Goal: Task Accomplishment & Management: Use online tool/utility

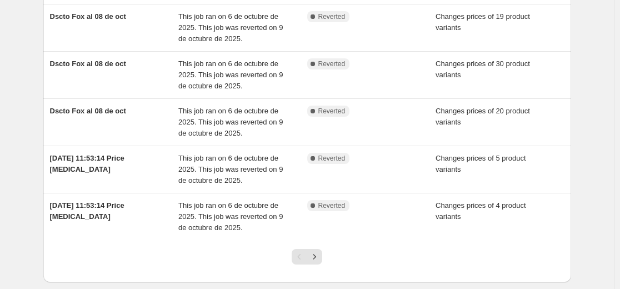
scroll to position [389, 0]
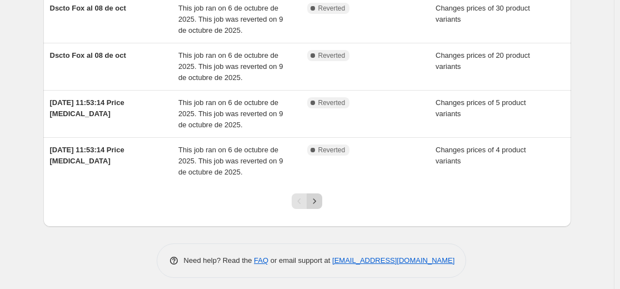
click at [318, 203] on icon "Next" at bounding box center [314, 200] width 11 height 11
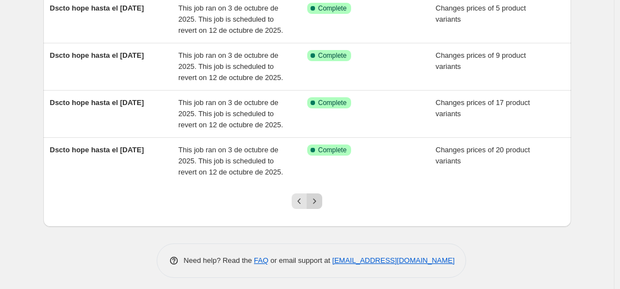
click at [317, 200] on icon "Next" at bounding box center [314, 200] width 11 height 11
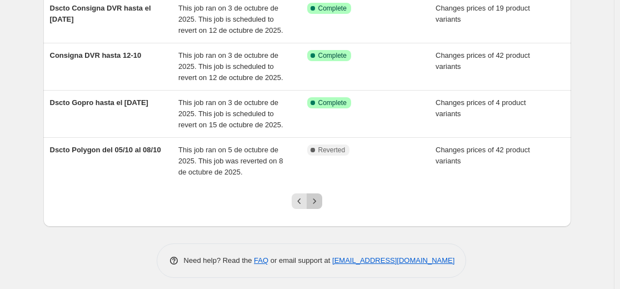
click at [313, 203] on icon "Next" at bounding box center [314, 200] width 11 height 11
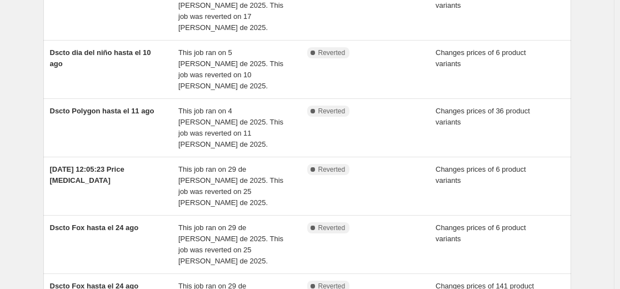
scroll to position [383, 0]
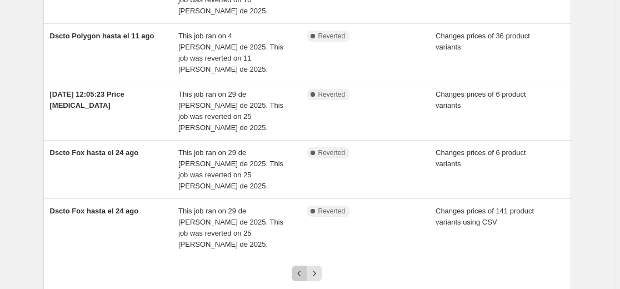
click at [303, 268] on icon "Previous" at bounding box center [299, 273] width 11 height 11
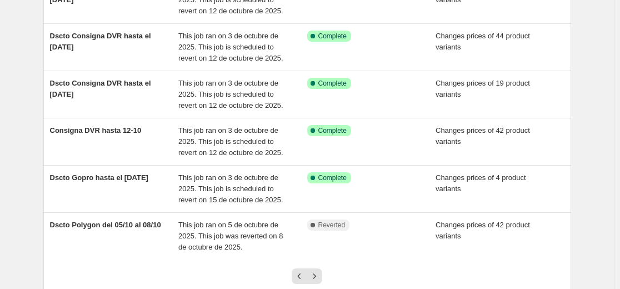
scroll to position [333, 0]
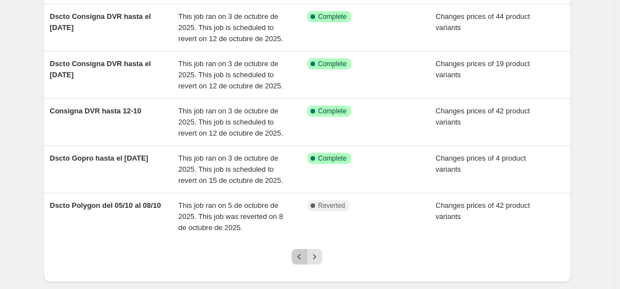
click at [301, 257] on icon "Previous" at bounding box center [299, 257] width 3 height 6
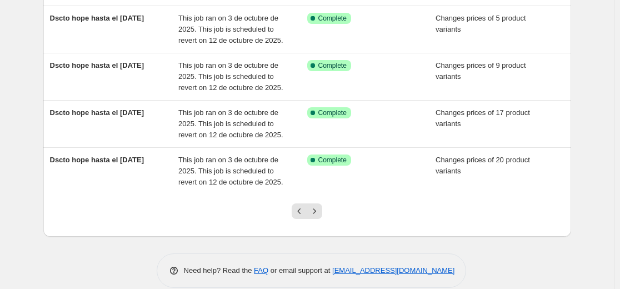
scroll to position [389, 0]
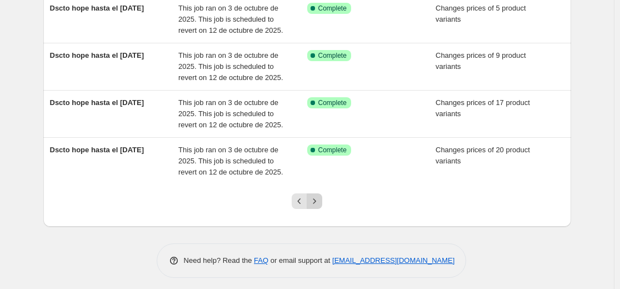
click at [317, 201] on icon "Next" at bounding box center [314, 200] width 11 height 11
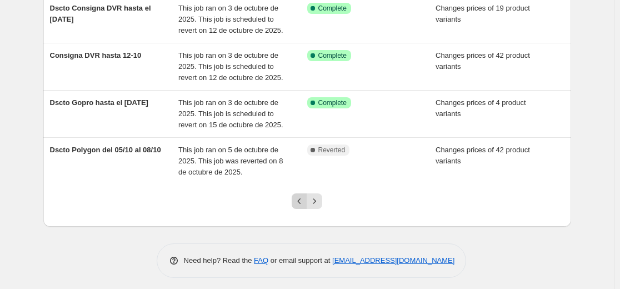
click at [305, 202] on icon "Previous" at bounding box center [299, 200] width 11 height 11
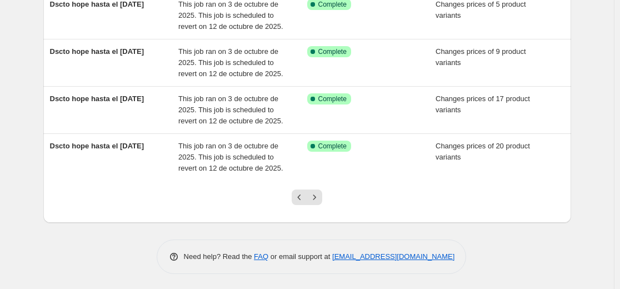
scroll to position [394, 0]
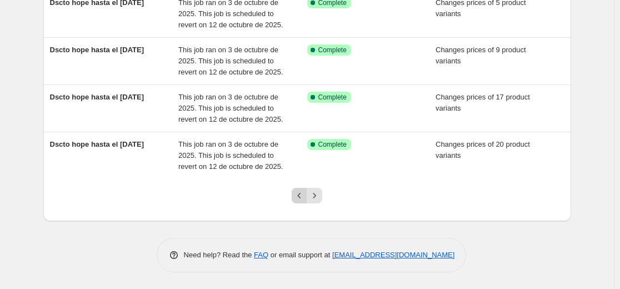
click at [297, 199] on icon "Previous" at bounding box center [299, 195] width 11 height 11
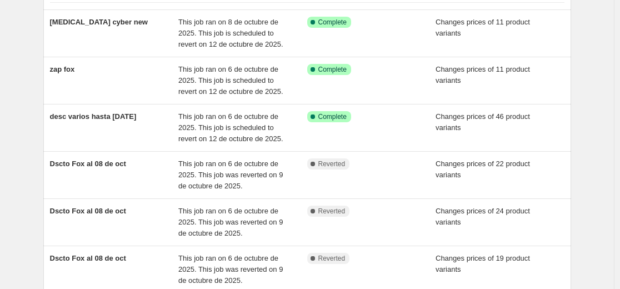
scroll to position [111, 0]
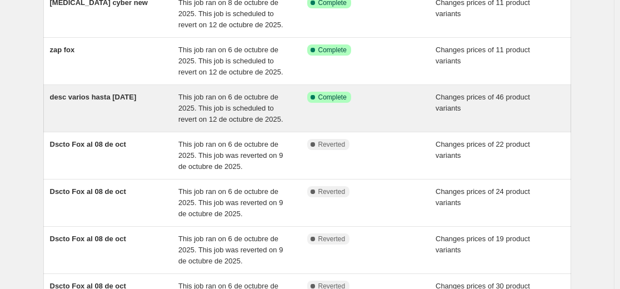
click at [154, 125] on div "desc varios hasta 12 oct This job ran on 6 de octubre de 2025. This job is sche…" at bounding box center [307, 108] width 528 height 47
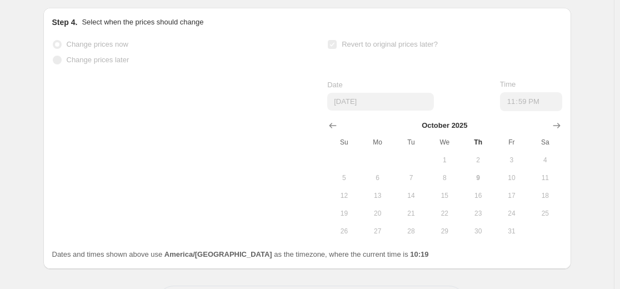
scroll to position [722, 0]
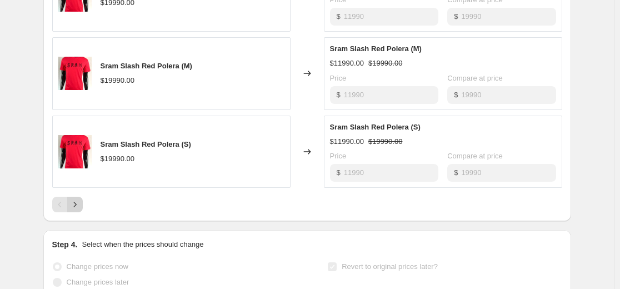
click at [77, 205] on icon "Next" at bounding box center [74, 204] width 11 height 11
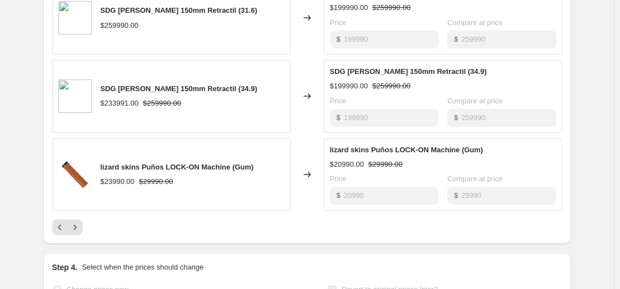
scroll to position [777, 0]
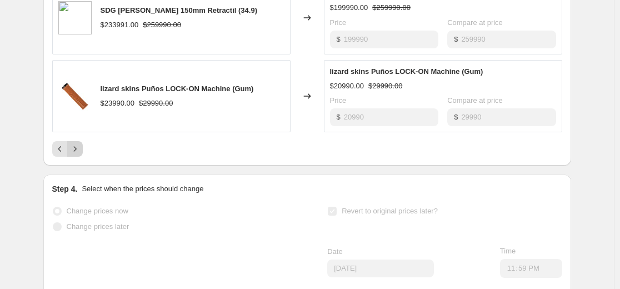
click at [81, 154] on icon "Next" at bounding box center [74, 148] width 11 height 11
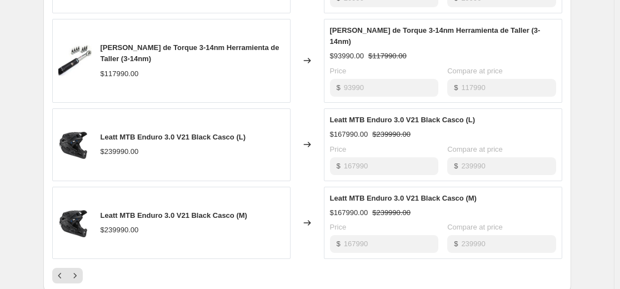
scroll to position [722, 0]
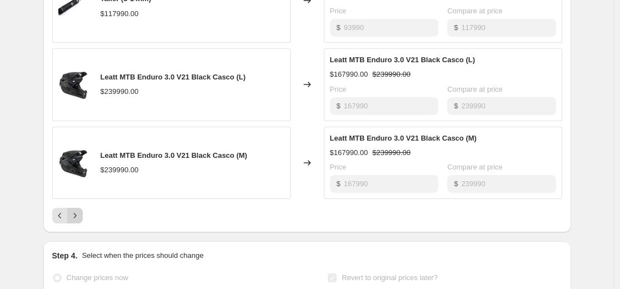
click at [79, 210] on icon "Next" at bounding box center [74, 215] width 11 height 11
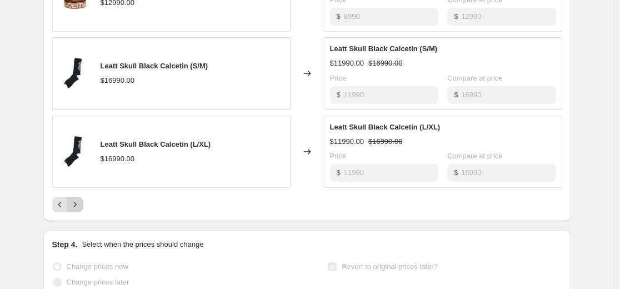
click at [77, 204] on icon "Next" at bounding box center [74, 204] width 11 height 11
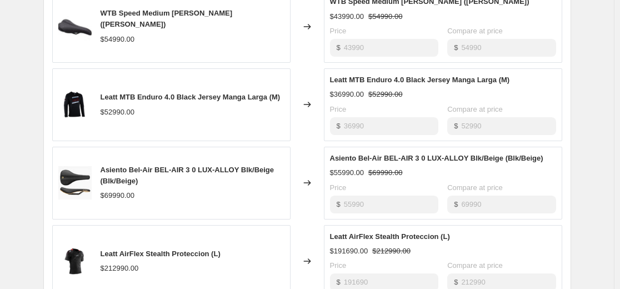
scroll to position [777, 0]
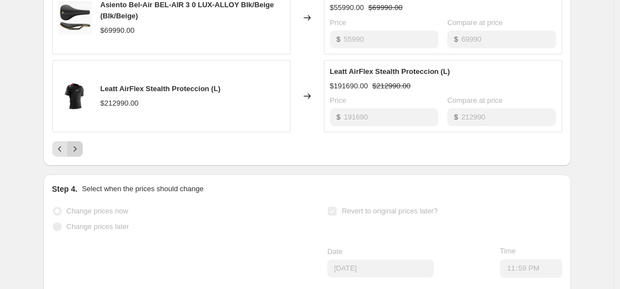
click at [79, 154] on icon "Next" at bounding box center [74, 148] width 11 height 11
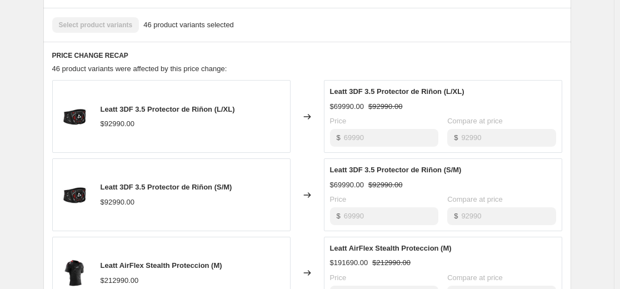
scroll to position [722, 0]
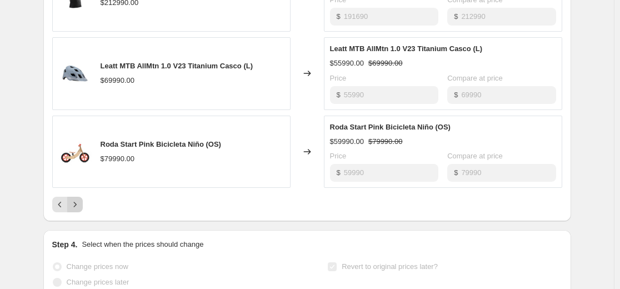
click at [78, 202] on icon "Next" at bounding box center [74, 204] width 11 height 11
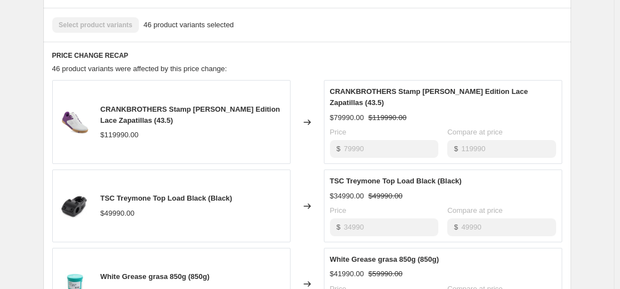
scroll to position [777, 0]
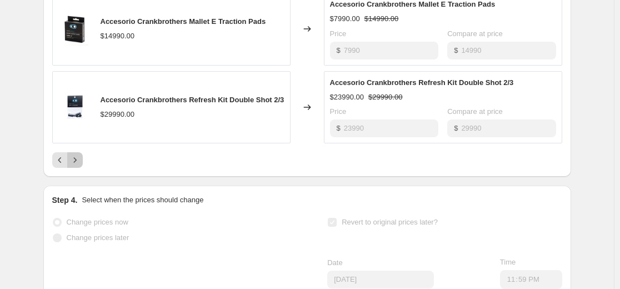
click at [78, 156] on icon "Next" at bounding box center [74, 159] width 11 height 11
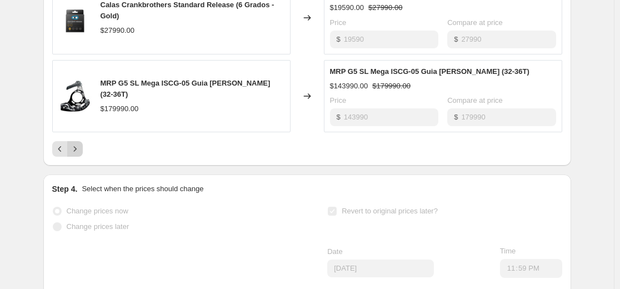
click at [71, 147] on button "Next" at bounding box center [75, 149] width 16 height 16
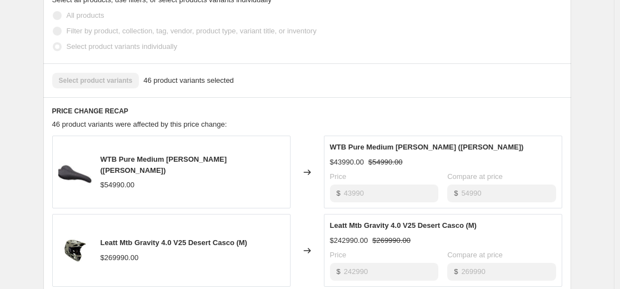
scroll to position [666, 0]
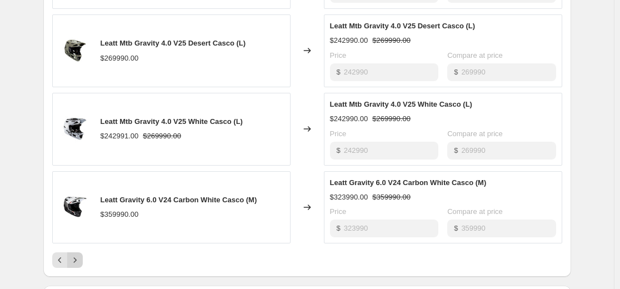
click at [77, 257] on icon "Next" at bounding box center [74, 259] width 11 height 11
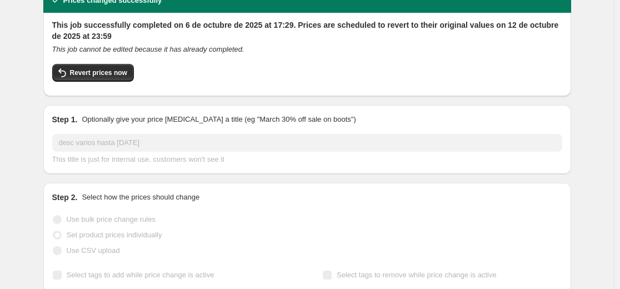
scroll to position [0, 0]
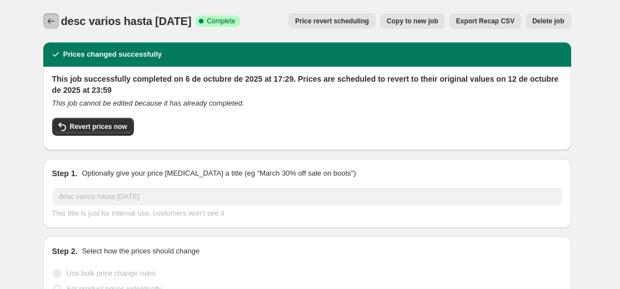
click at [57, 19] on icon "Price change jobs" at bounding box center [51, 21] width 11 height 11
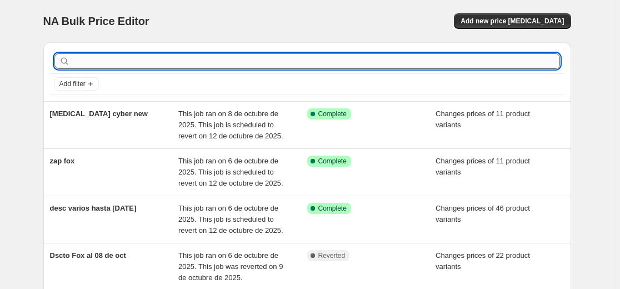
click at [132, 61] on input "text" at bounding box center [316, 61] width 488 height 16
click at [521, 19] on span "Add new price change job" at bounding box center [511, 21] width 103 height 9
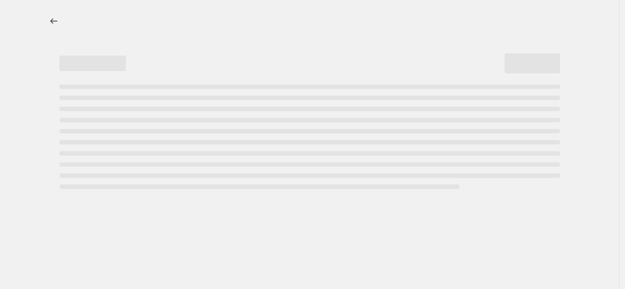
select select "percentage"
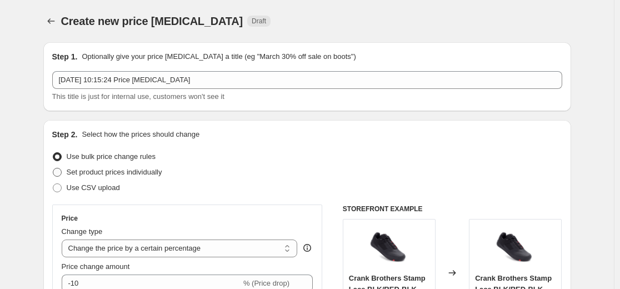
click at [106, 168] on span "Set product prices individually" at bounding box center [115, 172] width 96 height 8
click at [53, 168] on input "Set product prices individually" at bounding box center [53, 168] width 1 height 1
radio input "true"
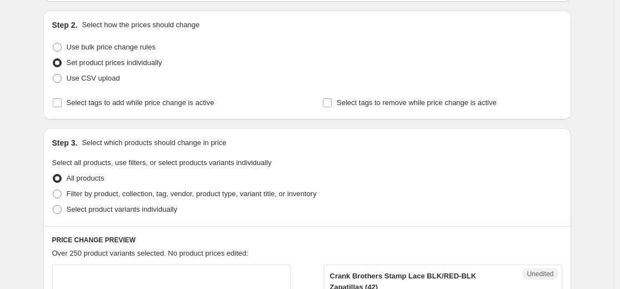
scroll to position [111, 0]
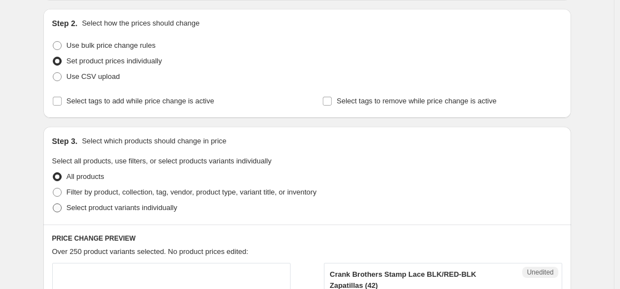
click at [73, 210] on span "Select product variants individually" at bounding box center [122, 207] width 111 height 8
click at [53, 204] on input "Select product variants individually" at bounding box center [53, 203] width 1 height 1
radio input "true"
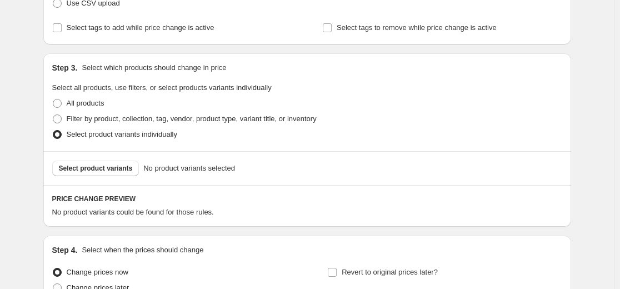
scroll to position [222, 0]
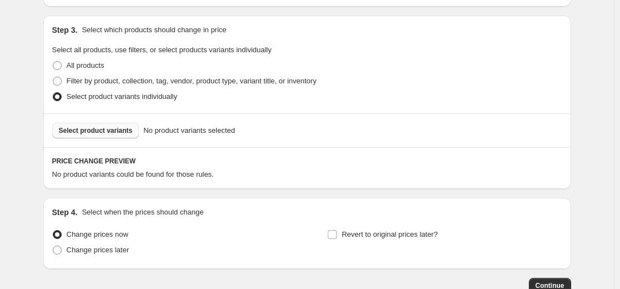
click at [107, 127] on span "Select product variants" at bounding box center [96, 130] width 74 height 9
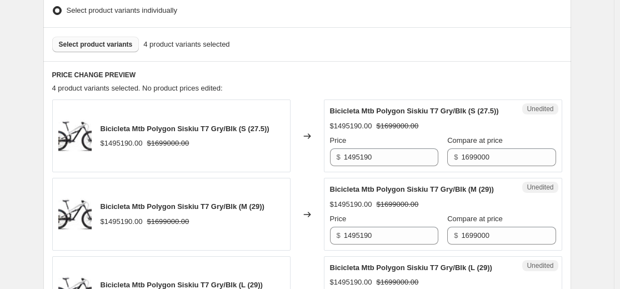
scroll to position [333, 0]
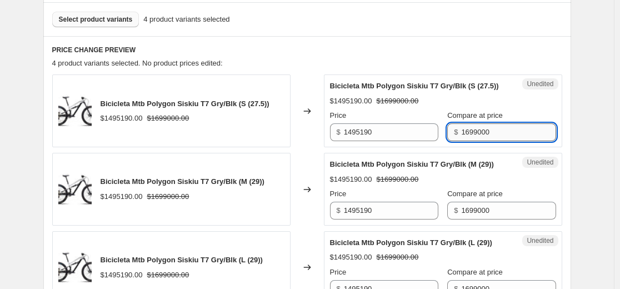
click at [495, 141] on input "1699000" at bounding box center [508, 132] width 94 height 18
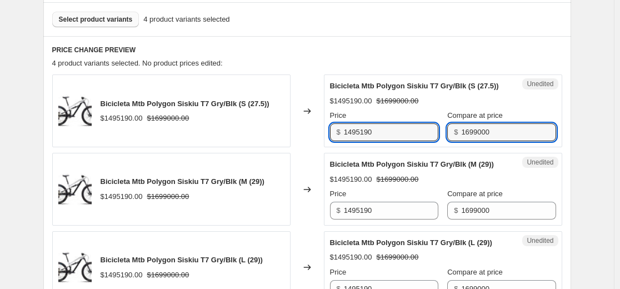
drag, startPoint x: 262, startPoint y: 144, endPoint x: 334, endPoint y: 159, distance: 74.3
click at [254, 145] on div "Bicicleta Mtb Polygon Siskiu T7 Gry/Blk (S (27.5)) $1495190.00 $1699000.00 Chan…" at bounding box center [307, 110] width 510 height 73
paste input "69900"
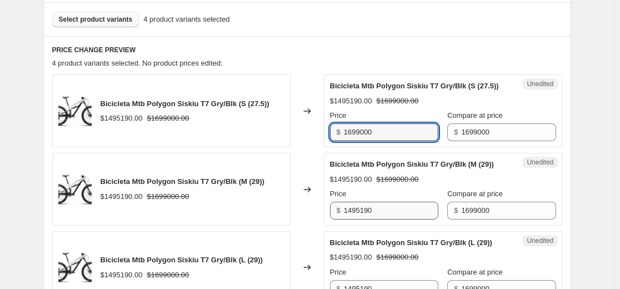
type input "1699000"
click at [385, 219] on input "1495190" at bounding box center [391, 211] width 94 height 18
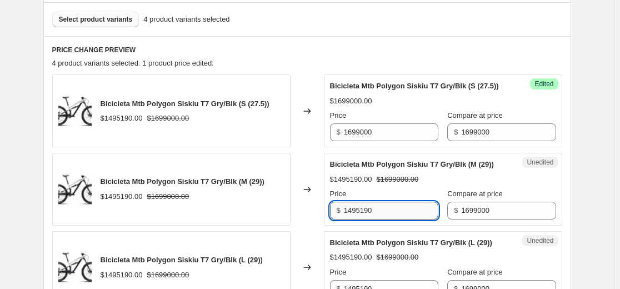
click at [385, 219] on input "1495190" at bounding box center [391, 211] width 94 height 18
paste input "69900"
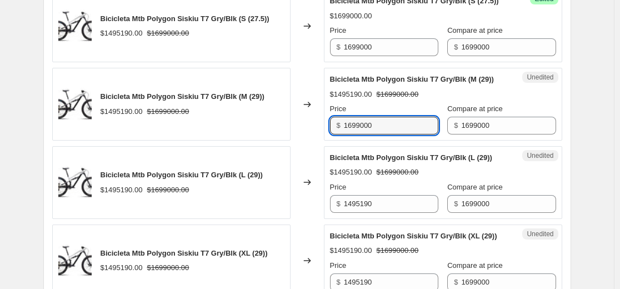
scroll to position [500, 0]
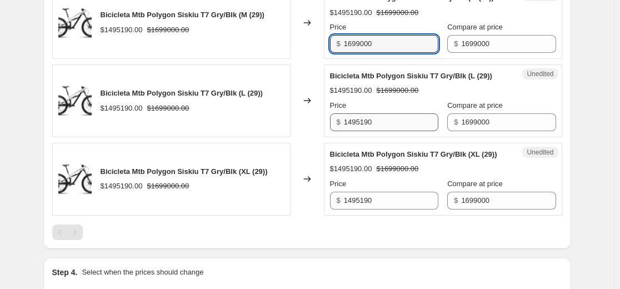
type input "1699000"
click at [389, 131] on input "1495190" at bounding box center [391, 122] width 94 height 18
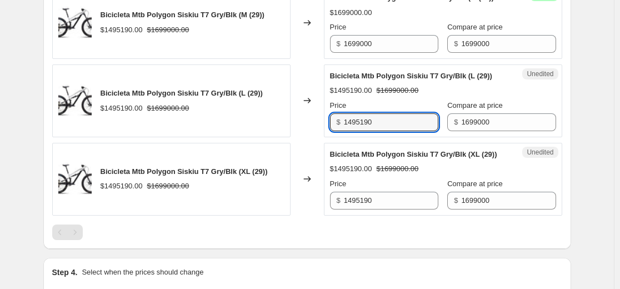
paste input "69900"
type input "1699000"
click at [385, 209] on input "1495190" at bounding box center [391, 201] width 94 height 18
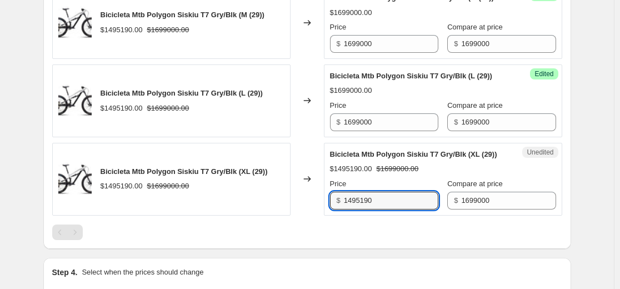
paste input "69900"
type input "1699000"
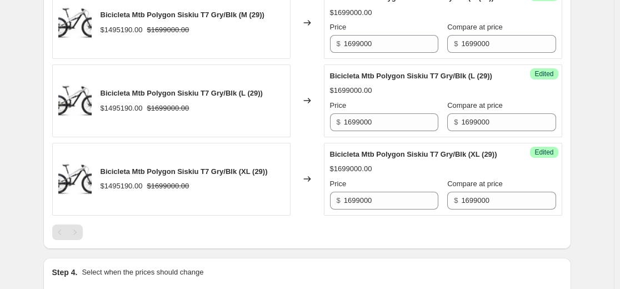
click at [393, 204] on div "Bicicleta Mtb Polygon Siskiu T7 Gry/Blk (XL (29)) $1699000.00 Price $ 1699000 C…" at bounding box center [443, 179] width 226 height 61
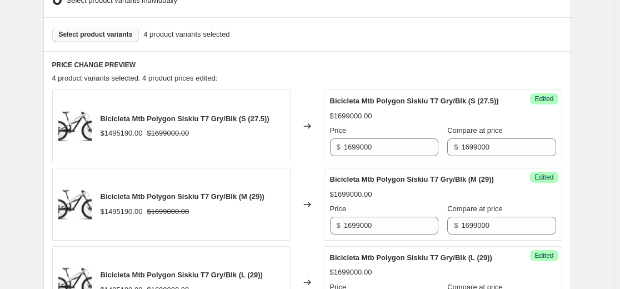
scroll to position [222, 0]
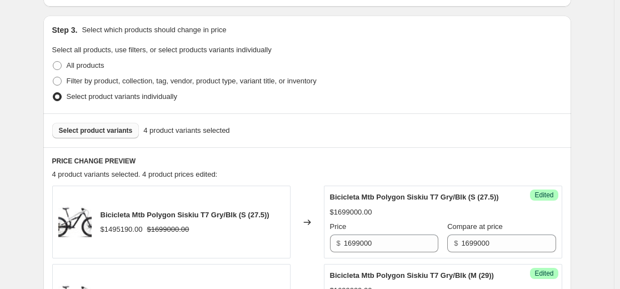
click at [114, 130] on span "Select product variants" at bounding box center [96, 130] width 74 height 9
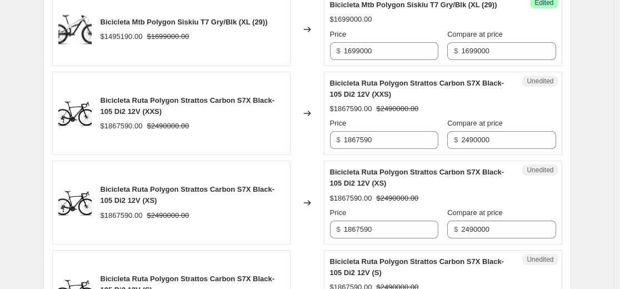
scroll to position [666, 0]
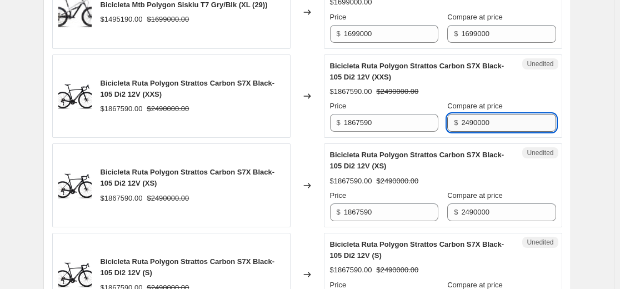
click at [499, 132] on input "2490000" at bounding box center [508, 123] width 94 height 18
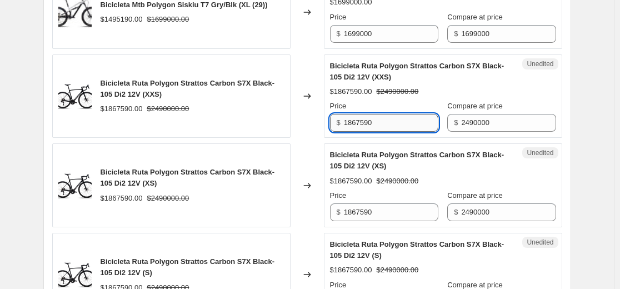
click at [386, 132] on input "1867590" at bounding box center [391, 123] width 94 height 18
paste input "249000"
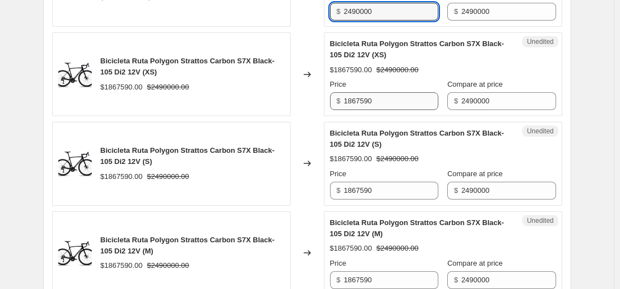
type input "2490000"
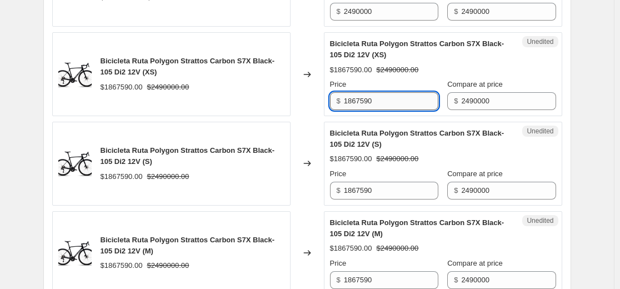
click at [383, 110] on input "1867590" at bounding box center [391, 101] width 94 height 18
paste input "249000"
type input "2490000"
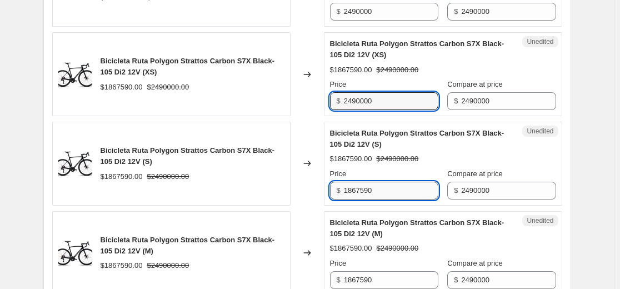
click at [378, 199] on input "1867590" at bounding box center [391, 191] width 94 height 18
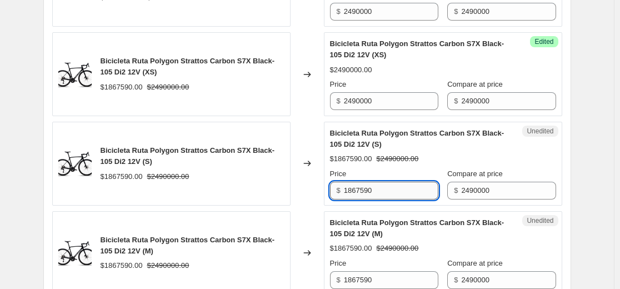
click at [378, 199] on input "1867590" at bounding box center [391, 191] width 94 height 18
paste input "249000"
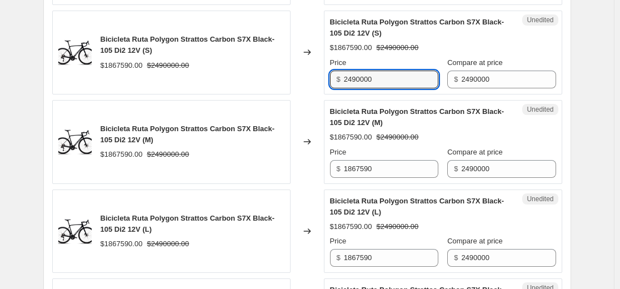
scroll to position [944, 0]
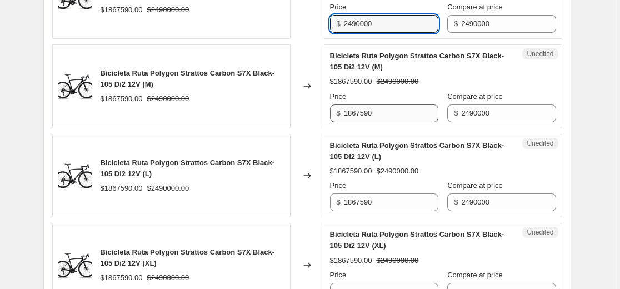
type input "2490000"
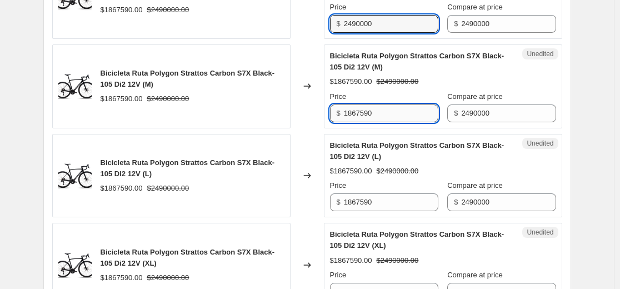
click at [397, 122] on input "1867590" at bounding box center [391, 113] width 94 height 18
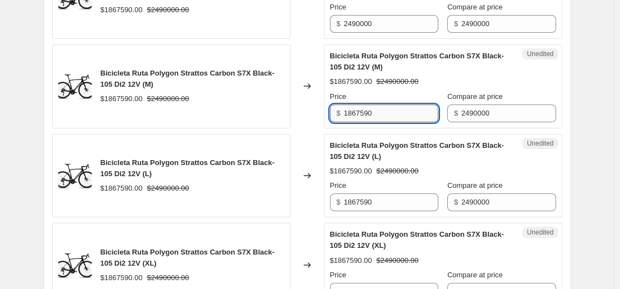
click at [397, 122] on input "1867590" at bounding box center [391, 113] width 94 height 18
paste input "249000"
type input "2490000"
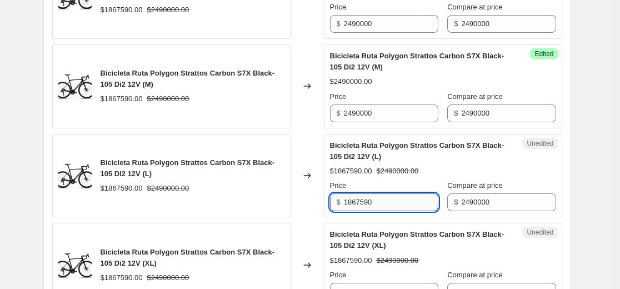
click at [395, 211] on input "1867590" at bounding box center [391, 202] width 94 height 18
paste input "249000"
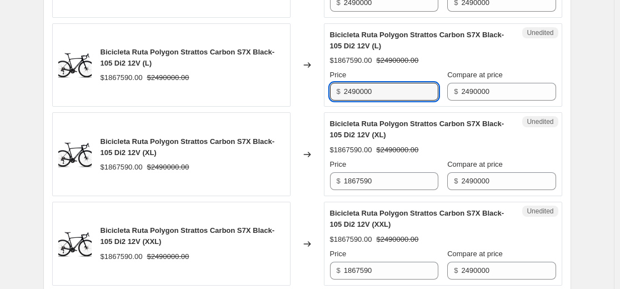
scroll to position [1111, 0]
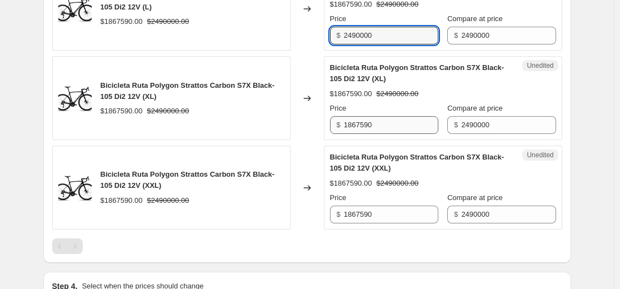
type input "2490000"
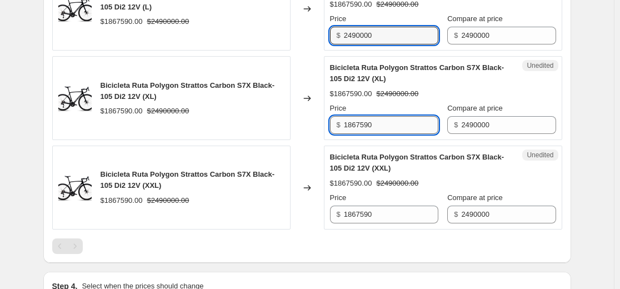
click at [393, 134] on input "1867590" at bounding box center [391, 125] width 94 height 18
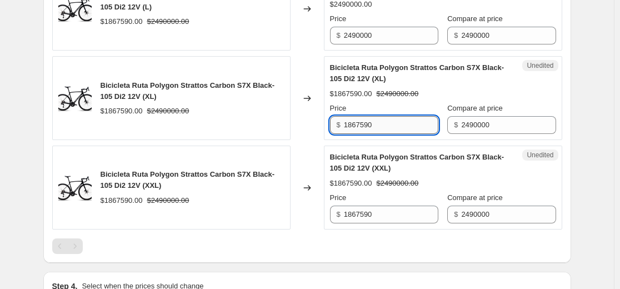
click at [393, 134] on input "1867590" at bounding box center [391, 125] width 94 height 18
paste input "249000"
type input "2490000"
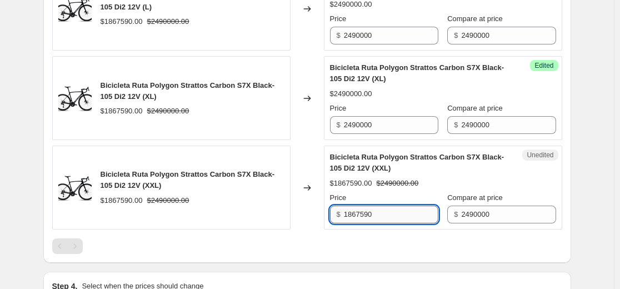
click at [395, 223] on input "1867590" at bounding box center [391, 214] width 94 height 18
paste input "249000"
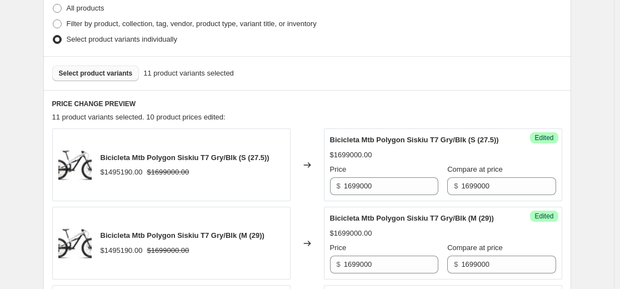
scroll to position [167, 0]
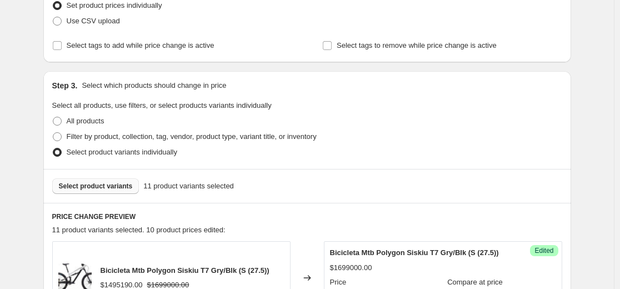
type input "2490000"
click at [109, 181] on button "Select product variants" at bounding box center [95, 186] width 87 height 16
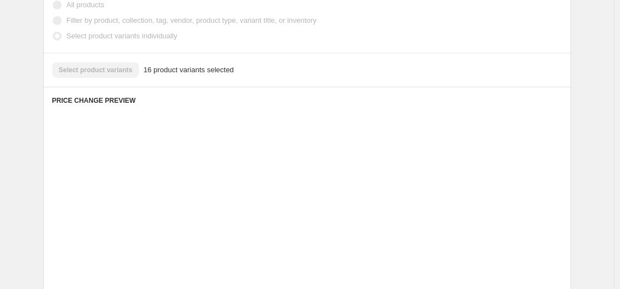
scroll to position [389, 0]
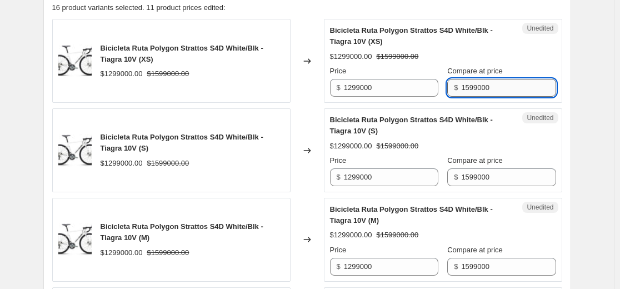
click at [490, 89] on input "1599000" at bounding box center [508, 88] width 94 height 18
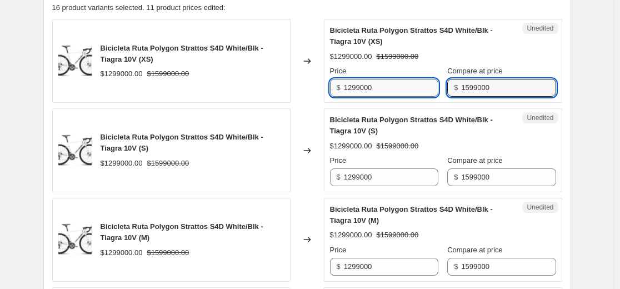
click at [400, 85] on input "1299000" at bounding box center [391, 88] width 94 height 18
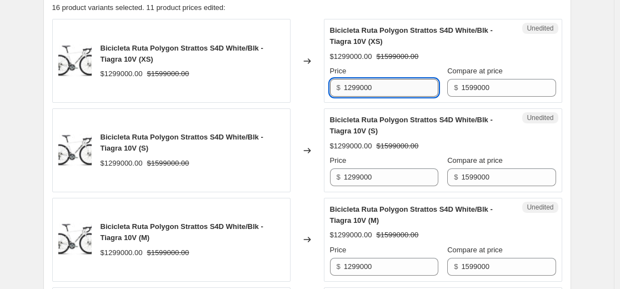
click at [400, 85] on input "1299000" at bounding box center [391, 88] width 94 height 18
paste input "5"
type input "1599000"
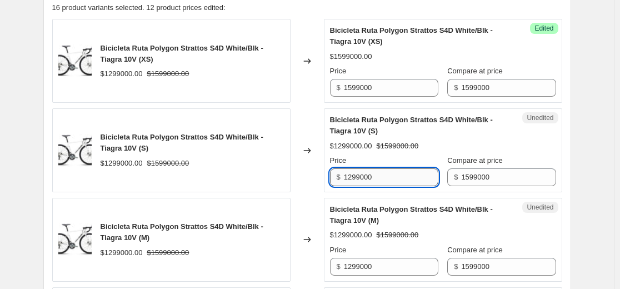
click at [381, 180] on input "1299000" at bounding box center [391, 177] width 94 height 18
paste input "5"
type input "1599000"
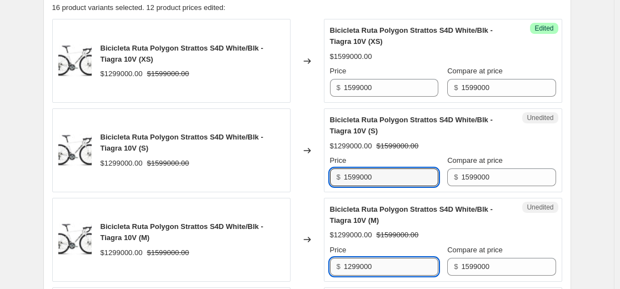
click at [384, 264] on input "1299000" at bounding box center [391, 267] width 94 height 18
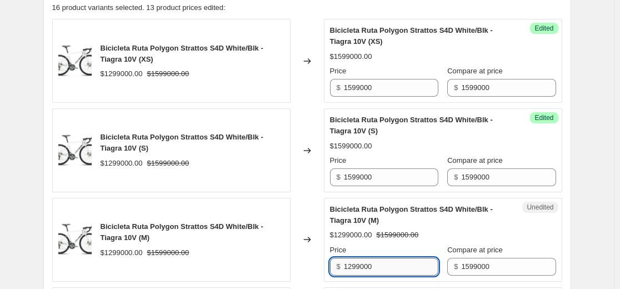
click at [384, 264] on input "1299000" at bounding box center [391, 267] width 94 height 18
paste input "5"
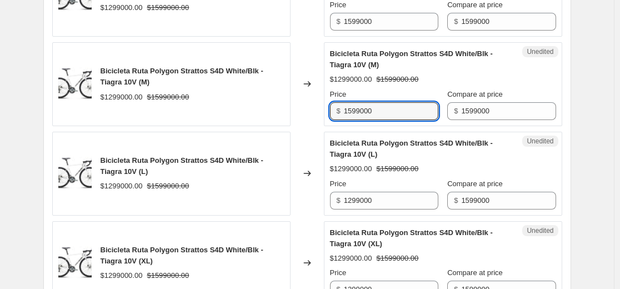
scroll to position [555, 0]
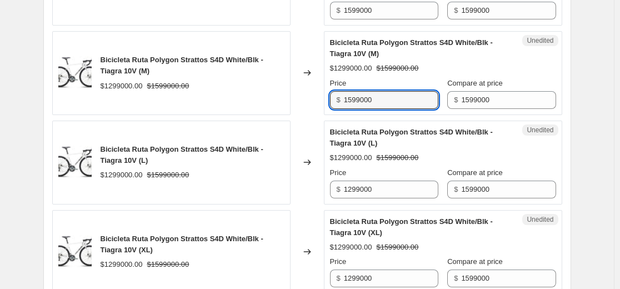
type input "1599000"
click at [400, 199] on div "Unedited Bicicleta Ruta Polygon Strattos S4D White/Blk - Tiagra 10V (L) $129900…" at bounding box center [443, 162] width 238 height 84
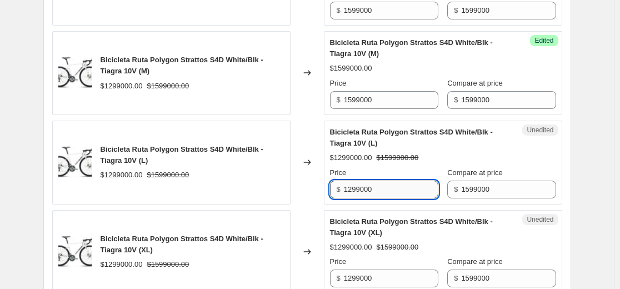
click at [400, 192] on input "1299000" at bounding box center [391, 189] width 94 height 18
paste input "5"
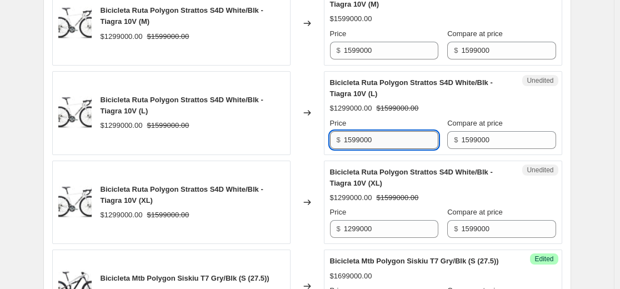
scroll to position [666, 0]
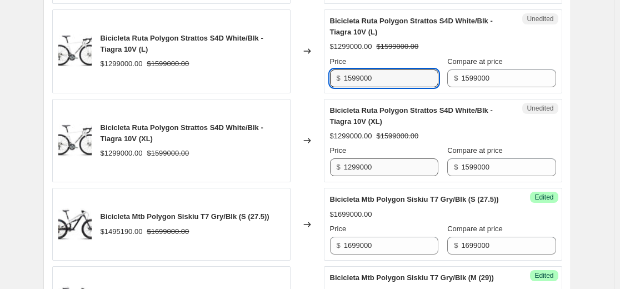
type input "1599000"
click at [394, 159] on input "1299000" at bounding box center [391, 167] width 94 height 18
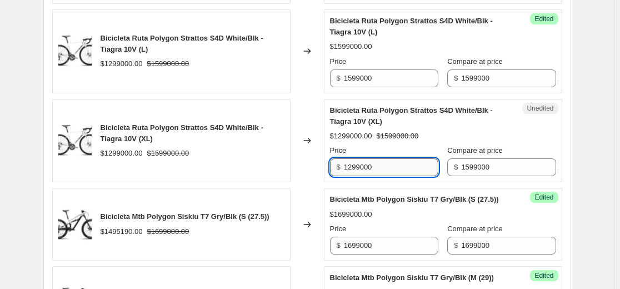
click at [394, 159] on input "1299000" at bounding box center [391, 167] width 94 height 18
paste input "5"
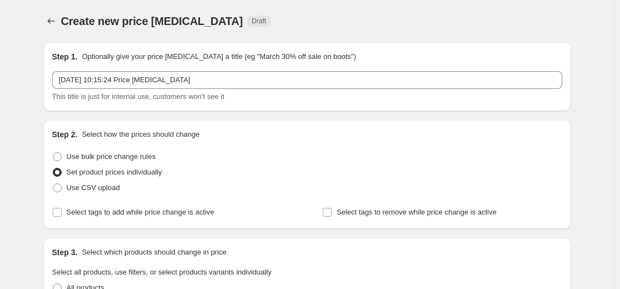
scroll to position [278, 0]
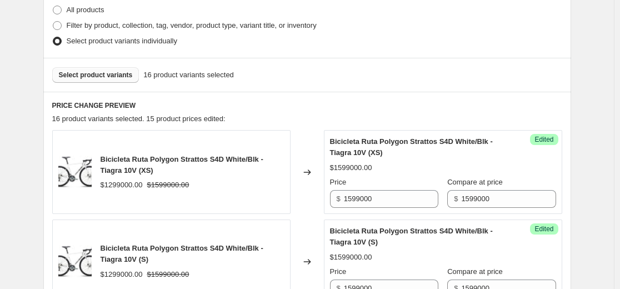
type input "1599000"
click at [127, 75] on span "Select product variants" at bounding box center [96, 75] width 74 height 9
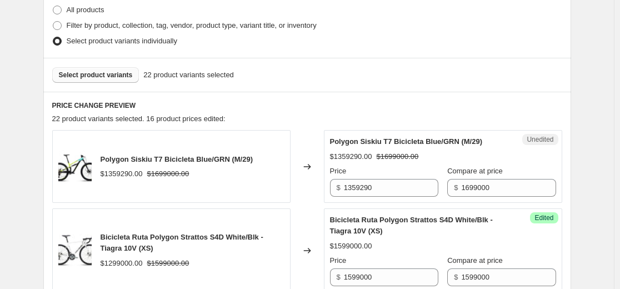
scroll to position [389, 0]
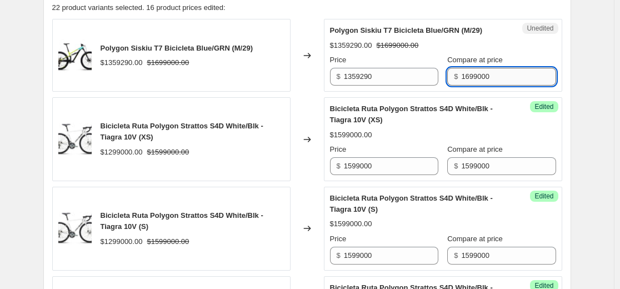
click at [480, 73] on input "1699000" at bounding box center [508, 77] width 94 height 18
click at [378, 78] on input "1359290" at bounding box center [391, 77] width 94 height 18
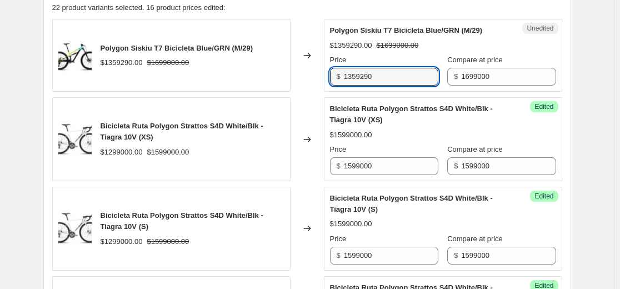
paste input "69900"
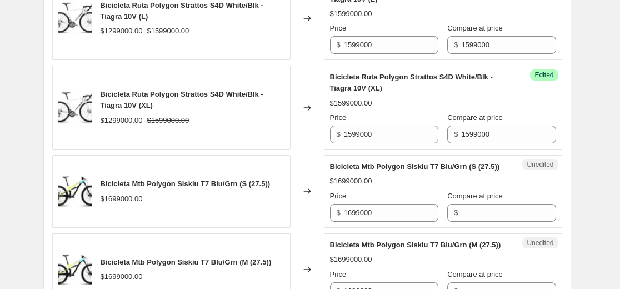
scroll to position [888, 0]
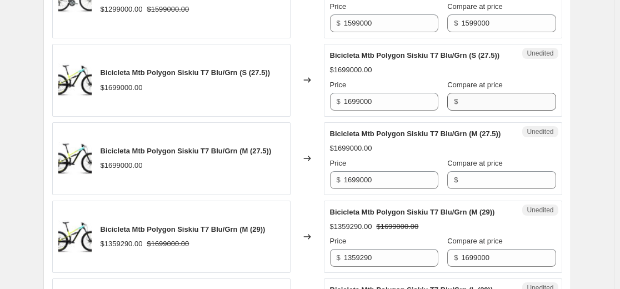
type input "1699000"
click at [474, 110] on input "Compare at price" at bounding box center [508, 102] width 94 height 18
paste input "1699000"
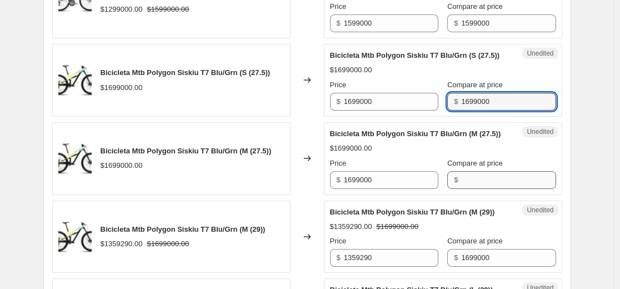
type input "1699000"
click at [468, 189] on input "Compare at price" at bounding box center [508, 180] width 94 height 18
paste input "1699000"
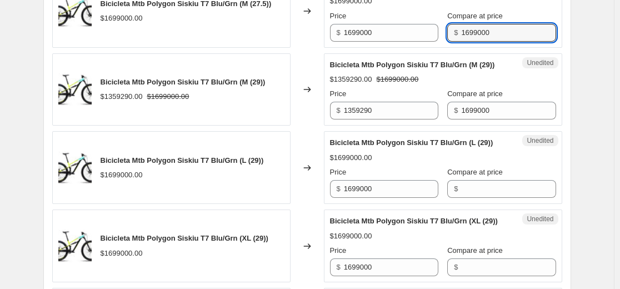
scroll to position [1055, 0]
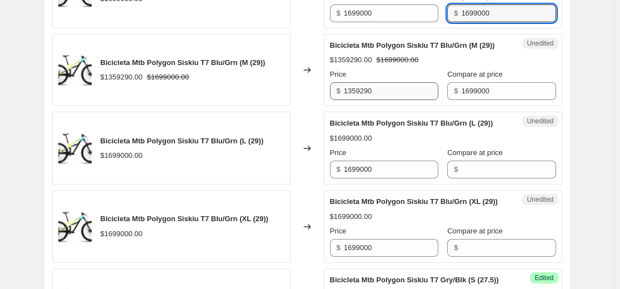
type input "1699000"
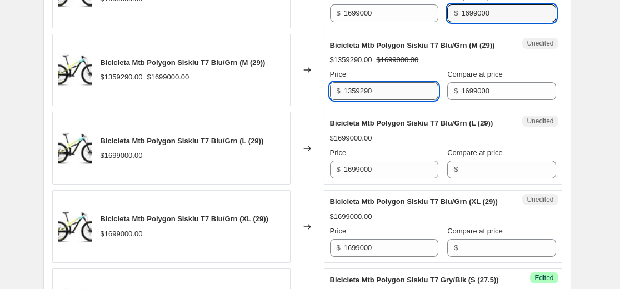
click at [408, 100] on input "1359290" at bounding box center [391, 91] width 94 height 18
paste input "69900"
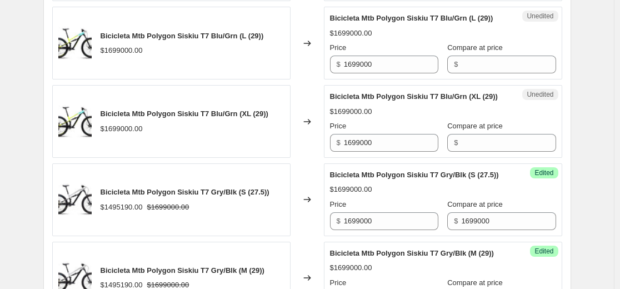
scroll to position [1166, 0]
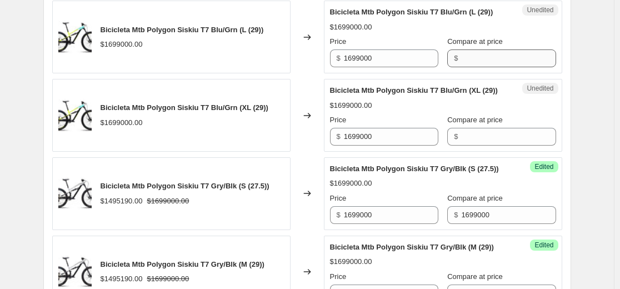
type input "1699000"
click at [469, 67] on input "Compare at price" at bounding box center [508, 58] width 94 height 18
paste input "1699000"
type input "1699000"
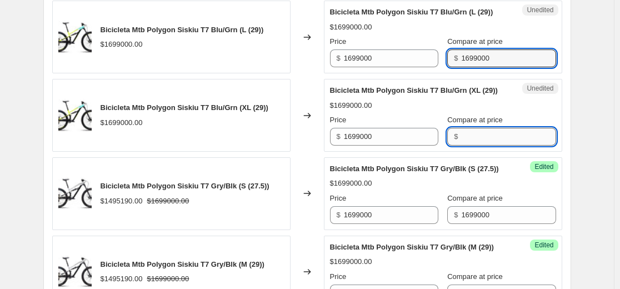
click at [467, 145] on input "Compare at price" at bounding box center [508, 137] width 94 height 18
paste input "1699000"
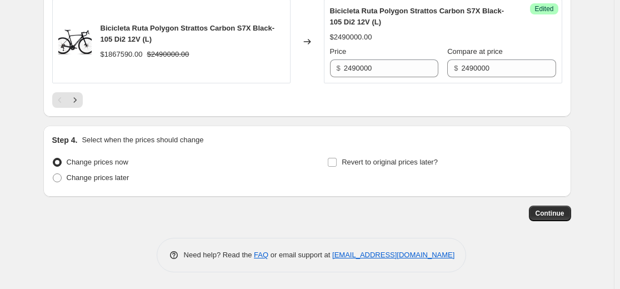
scroll to position [1999, 0]
type input "1699000"
click at [81, 106] on icon "Next" at bounding box center [74, 99] width 11 height 11
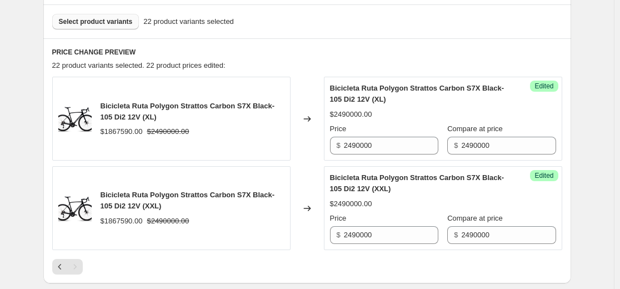
scroll to position [275, 0]
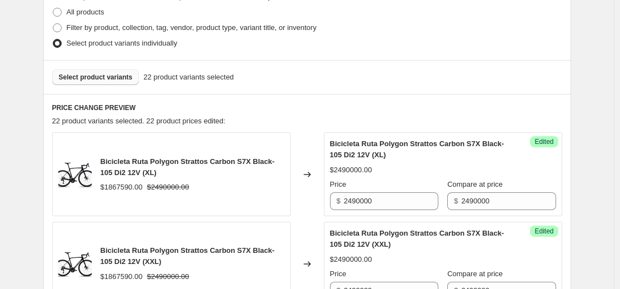
click at [111, 72] on button "Select product variants" at bounding box center [95, 77] width 87 height 16
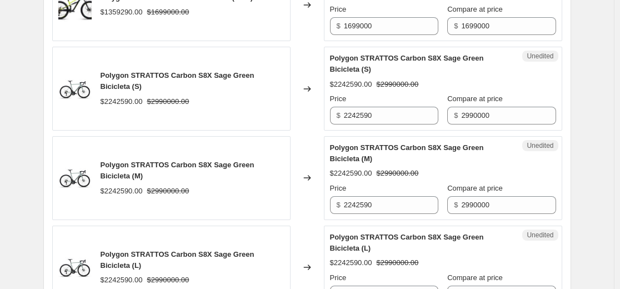
scroll to position [442, 0]
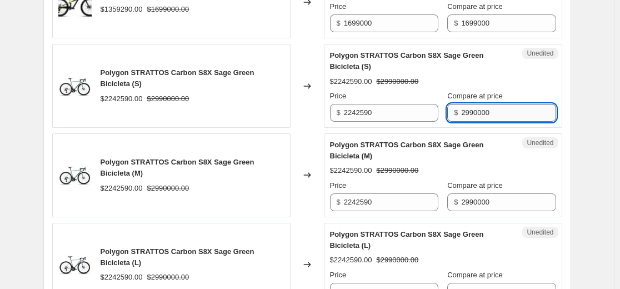
click at [514, 109] on input "2990000" at bounding box center [508, 113] width 94 height 18
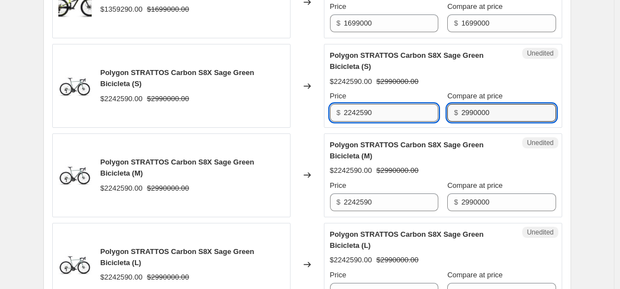
click at [378, 112] on input "2242590" at bounding box center [391, 113] width 94 height 18
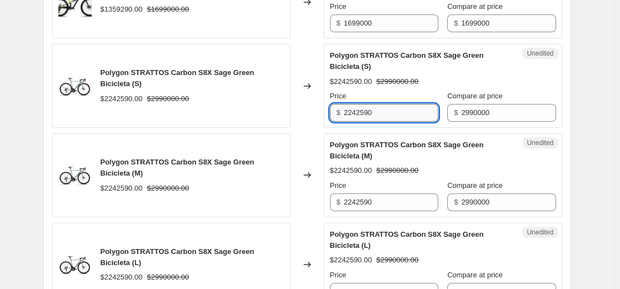
paste input "99000"
type input "2990000"
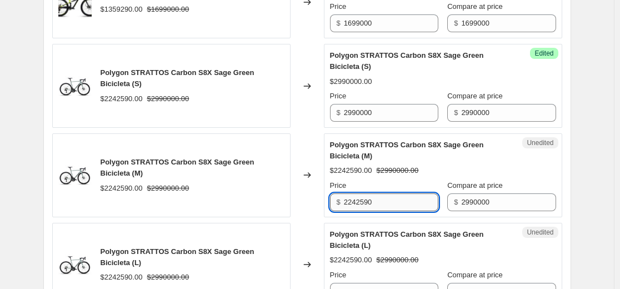
click at [398, 199] on input "2242590" at bounding box center [391, 202] width 94 height 18
paste input "99000"
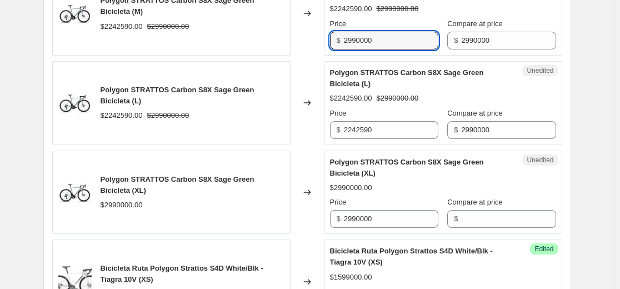
scroll to position [609, 0]
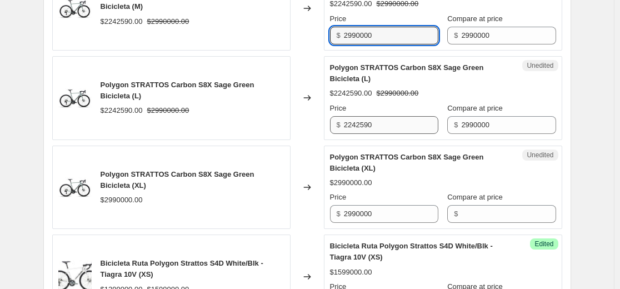
type input "2990000"
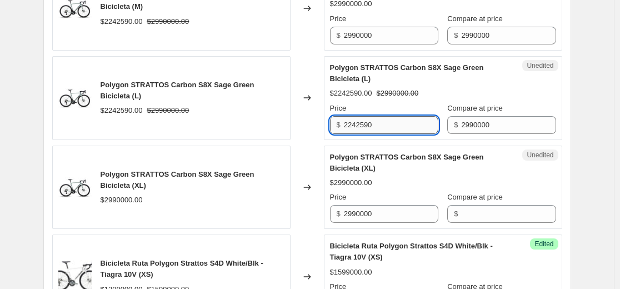
click at [408, 125] on input "2242590" at bounding box center [391, 125] width 94 height 18
paste input "99000"
type input "2990000"
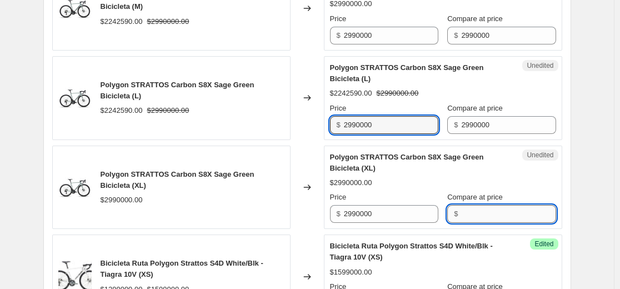
click at [473, 209] on input "Compare at price" at bounding box center [508, 214] width 94 height 18
paste input "2990000"
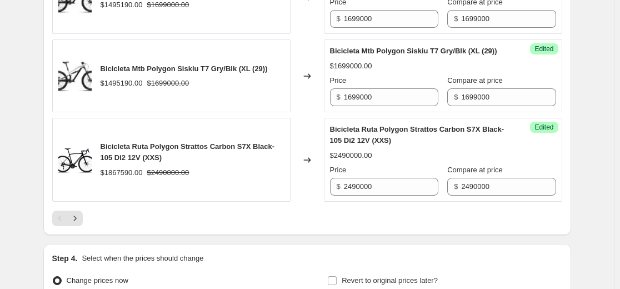
scroll to position [1997, 0]
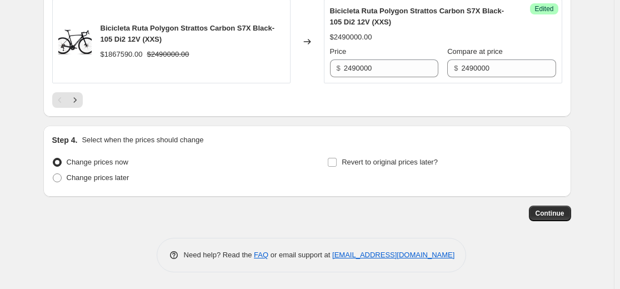
type input "2990000"
click at [86, 108] on div at bounding box center [307, 100] width 510 height 16
click at [80, 106] on icon "Next" at bounding box center [74, 99] width 11 height 11
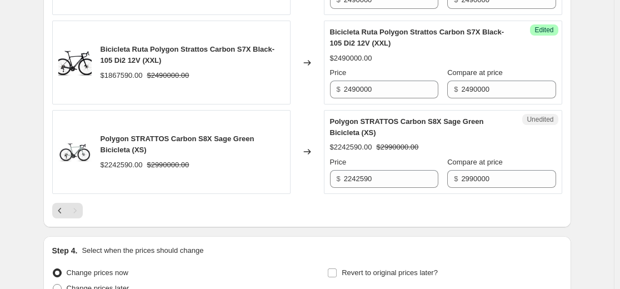
scroll to position [833, 0]
click at [406, 183] on input "2242590" at bounding box center [391, 179] width 94 height 18
paste input "99000"
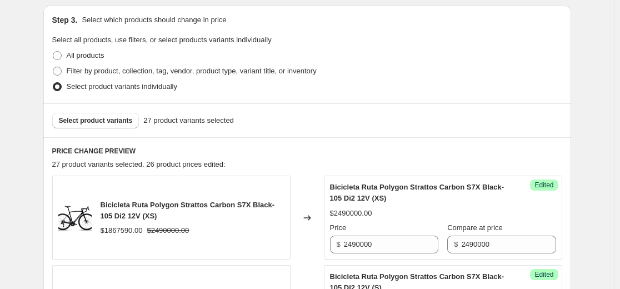
scroll to position [222, 0]
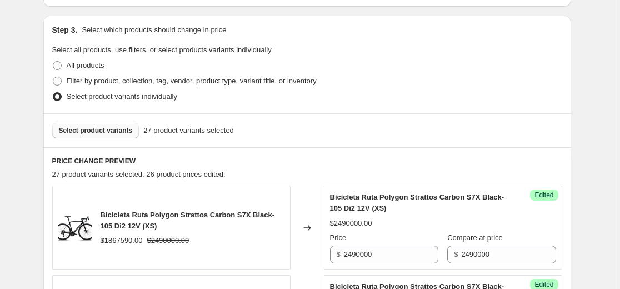
type input "2990000"
click at [94, 129] on span "Select product variants" at bounding box center [96, 130] width 74 height 9
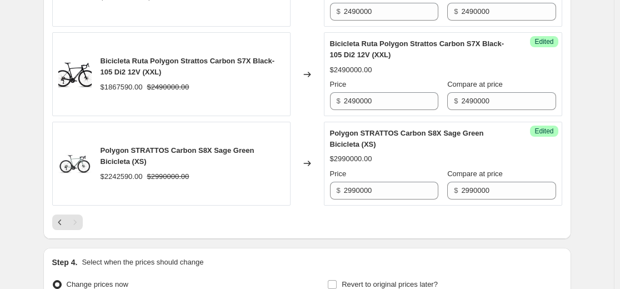
scroll to position [944, 0]
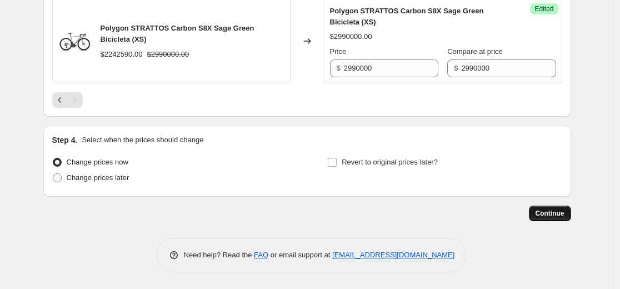
click at [547, 213] on span "Continue" at bounding box center [549, 213] width 29 height 9
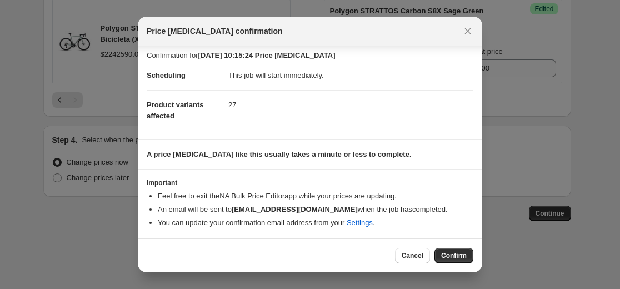
scroll to position [6, 0]
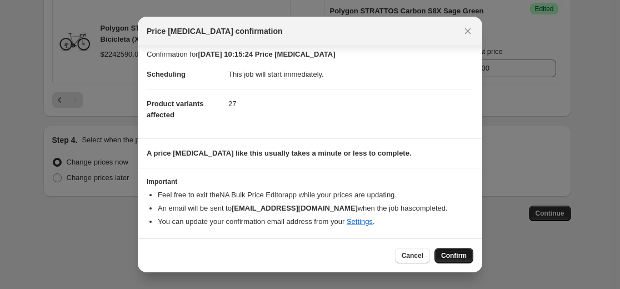
click at [454, 261] on button "Confirm" at bounding box center [453, 256] width 39 height 16
